Goal: Task Accomplishment & Management: Manage account settings

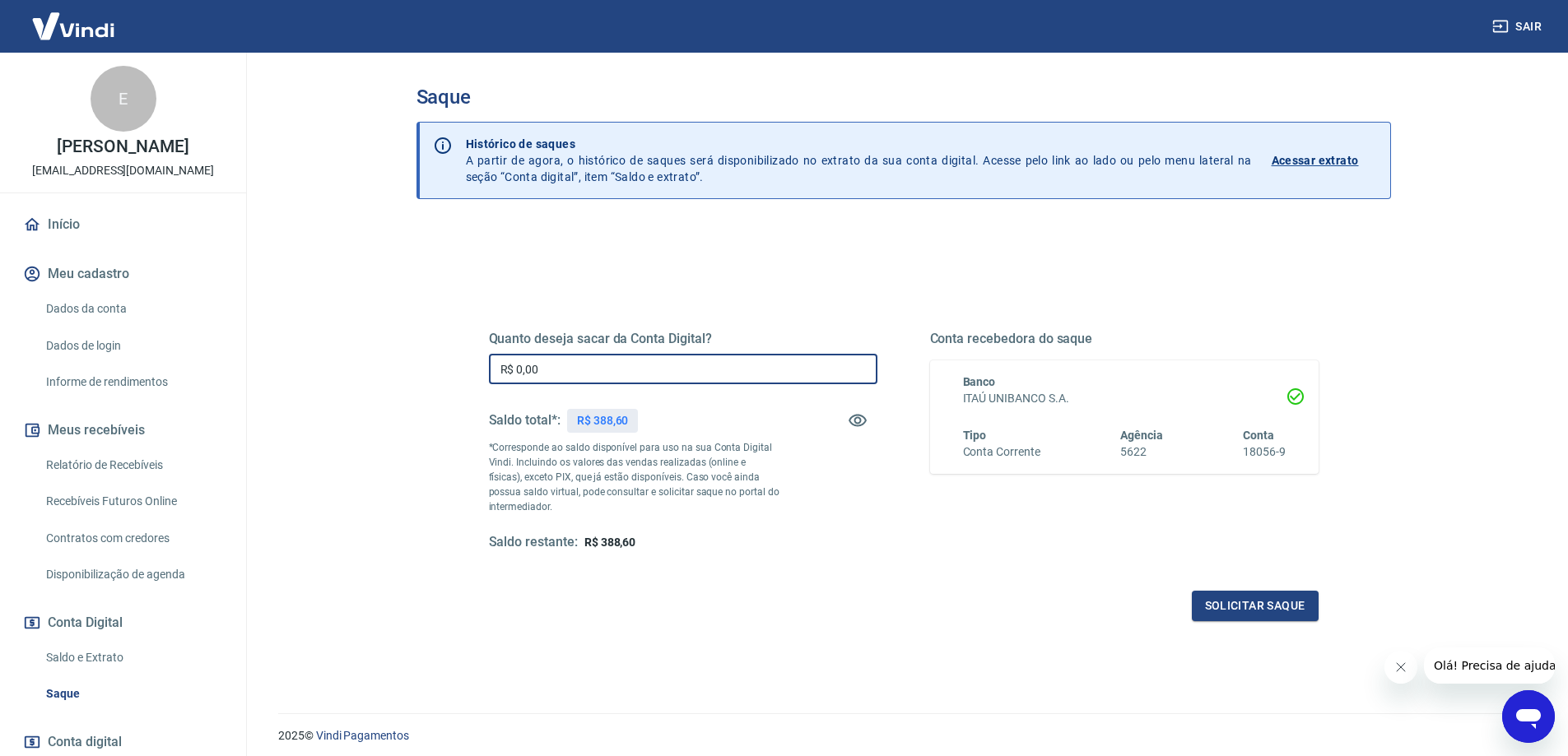
drag, startPoint x: 596, startPoint y: 370, endPoint x: 417, endPoint y: 346, distance: 180.6
click at [417, 346] on div "Quanto deseja sacar da Conta Digital? R$ 0,00 ​ Saldo total*: R$ 388,60 *Corres…" at bounding box center [904, 519] width 975 height 588
type input "R$ 388,60"
click at [1246, 613] on button "Solicitar saque" at bounding box center [1255, 606] width 127 height 31
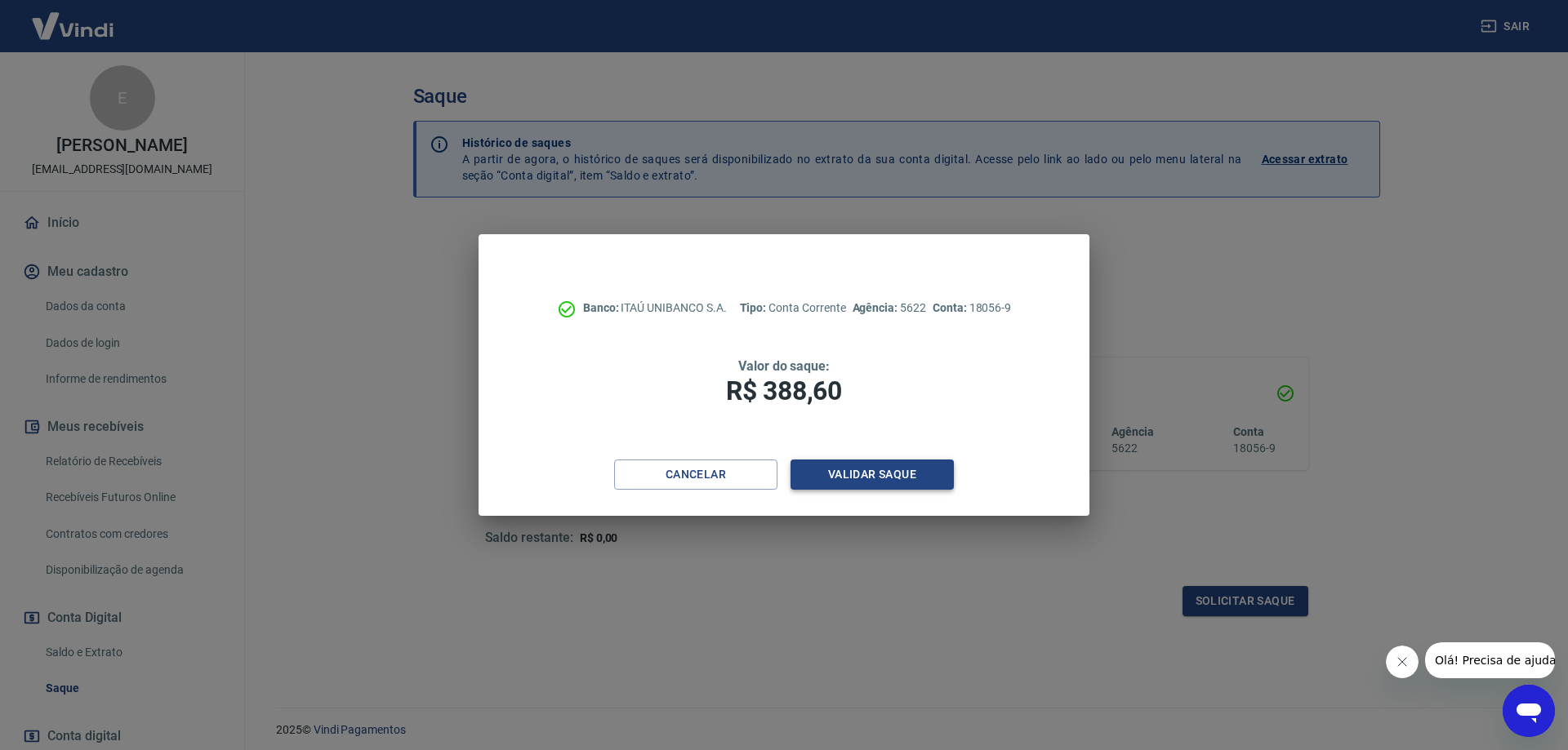
click at [867, 475] on button "Validar saque" at bounding box center [872, 475] width 163 height 30
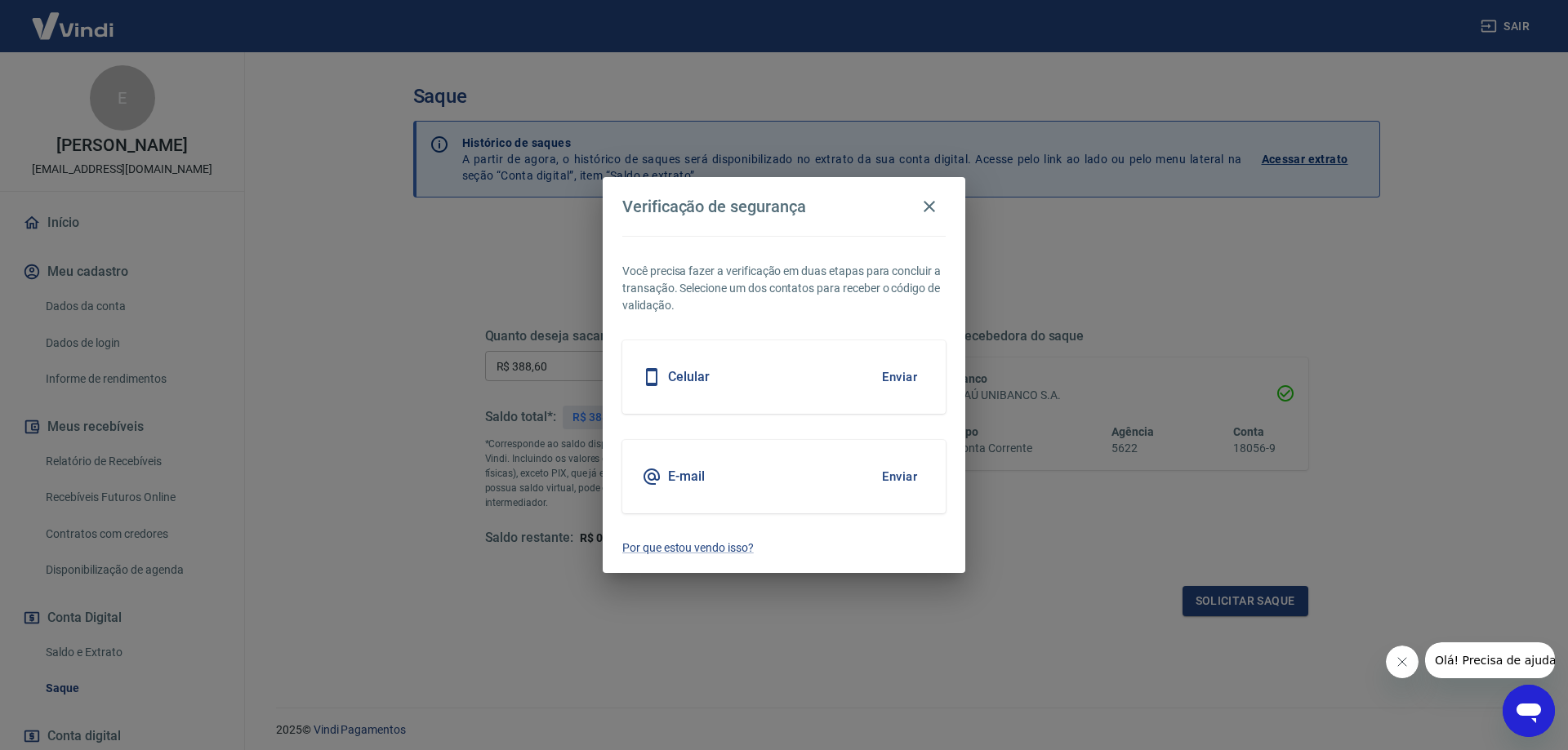
click at [897, 479] on button "Enviar" at bounding box center [899, 477] width 53 height 34
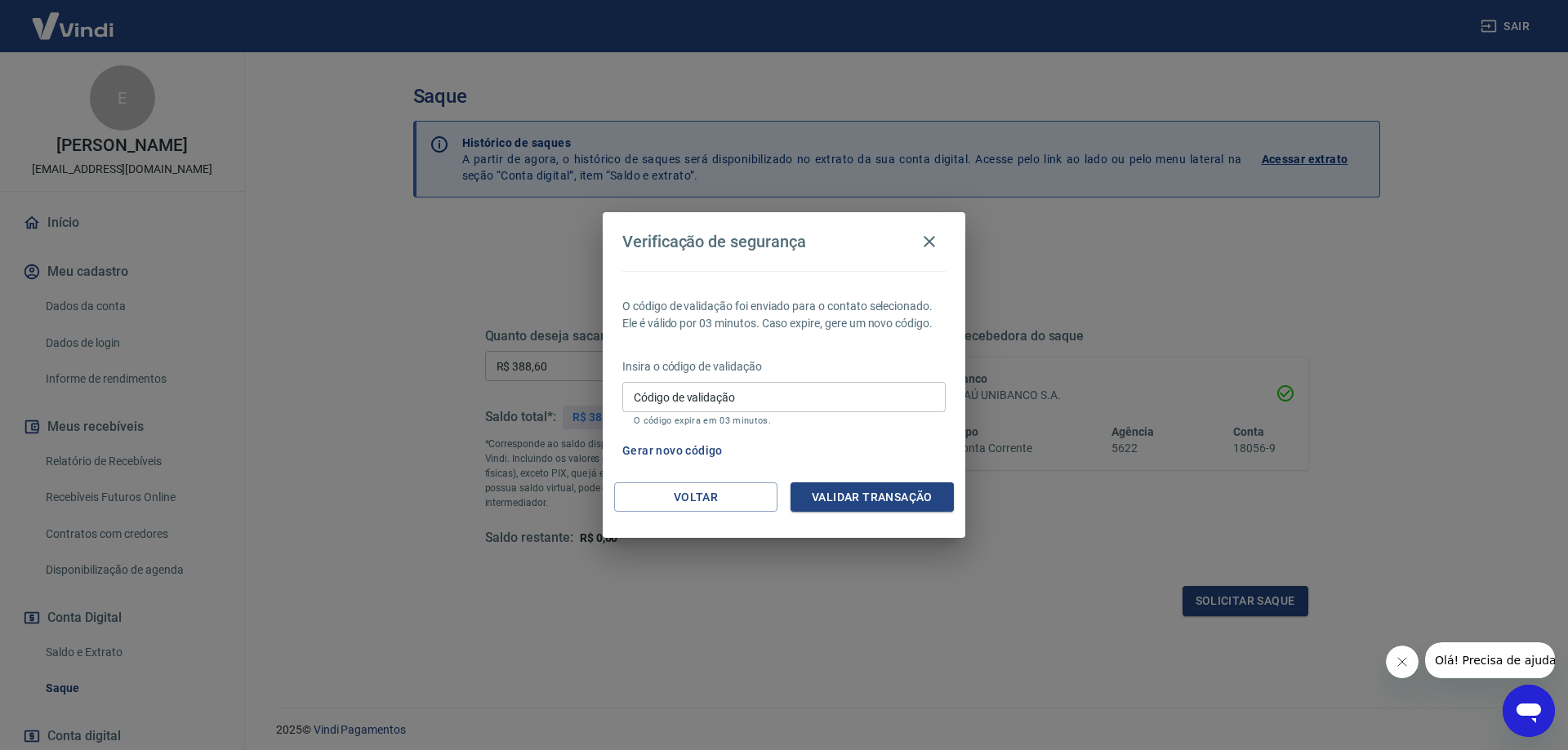
click at [765, 396] on input "Código de validação" at bounding box center [784, 397] width 324 height 30
type input "140815"
click at [880, 501] on button "Validar transação" at bounding box center [872, 497] width 163 height 30
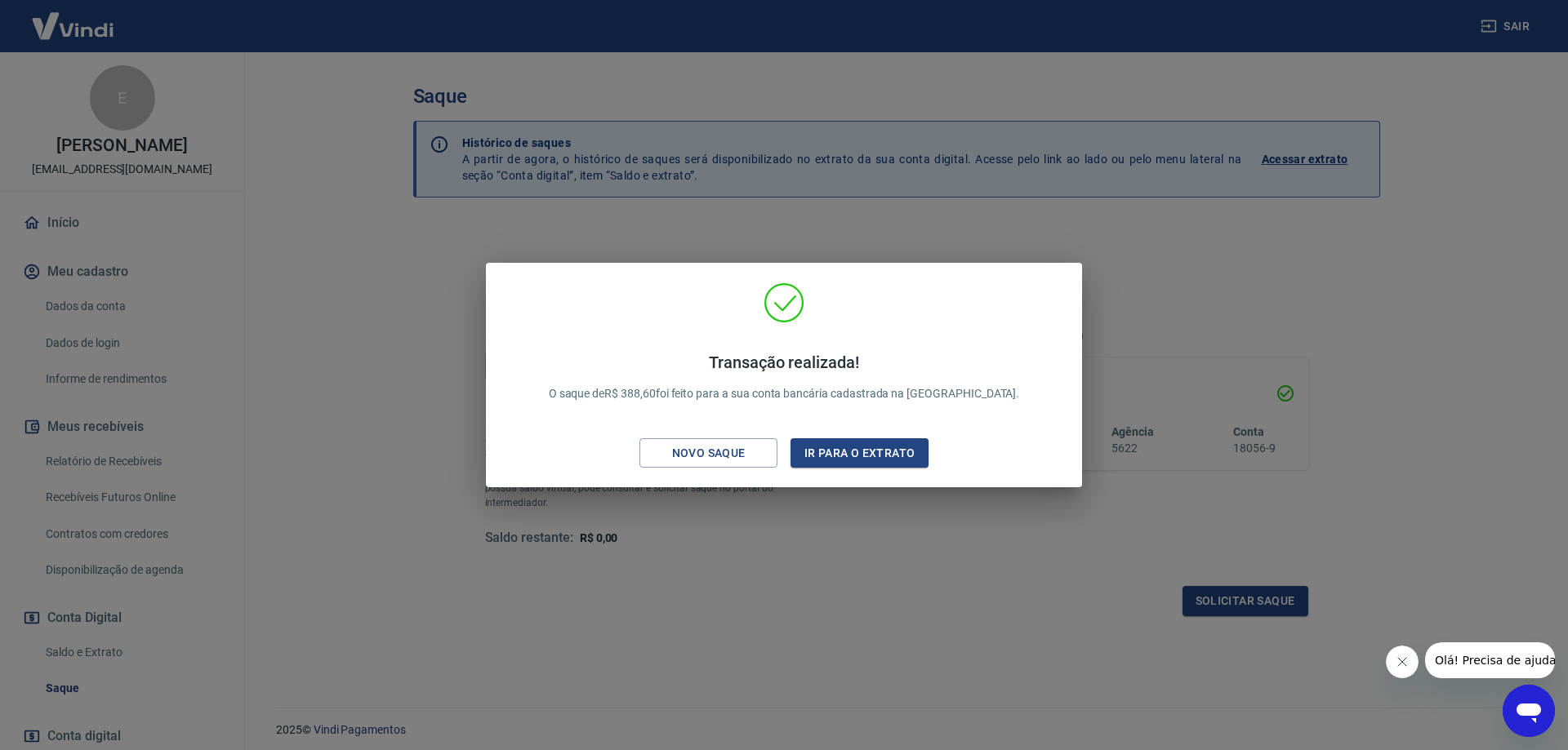
click at [1260, 307] on div "Transação realizada! O saque de R$ 388,60 foi feito para a sua conta bancária c…" at bounding box center [784, 375] width 1568 height 750
